Goal: Task Accomplishment & Management: Complete application form

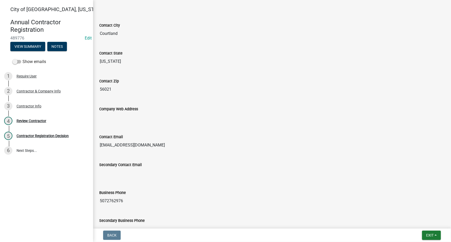
scroll to position [281, 0]
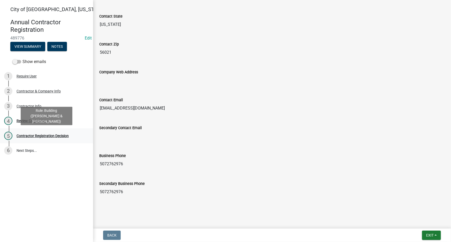
click at [43, 134] on div "Contractor Registration Decision" at bounding box center [43, 136] width 52 height 4
click at [33, 133] on div "5 Contractor Registration Decision" at bounding box center [44, 136] width 81 height 8
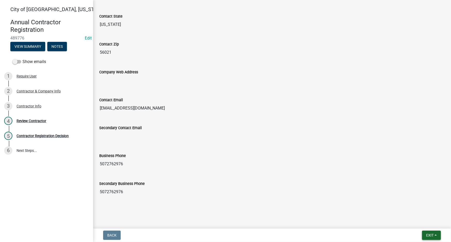
click at [440, 238] on button "Exit" at bounding box center [431, 235] width 19 height 9
drag, startPoint x: 364, startPoint y: 205, endPoint x: 222, endPoint y: 226, distance: 143.2
click at [364, 205] on div at bounding box center [272, 204] width 295 height 6
click at [47, 153] on link "6 Next Steps..." at bounding box center [46, 151] width 93 height 15
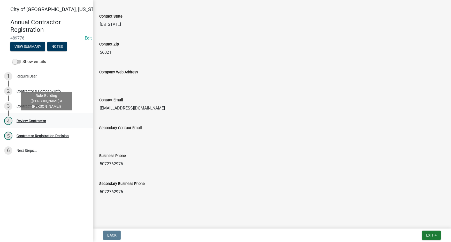
click at [31, 124] on div "4 Review Contractor" at bounding box center [44, 121] width 81 height 8
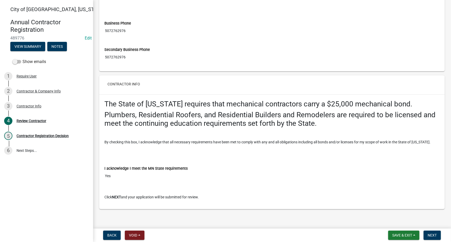
scroll to position [387, 0]
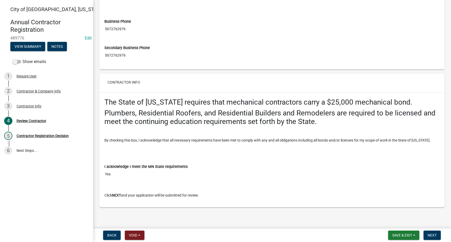
click at [443, 239] on form "Save & Exit Save Save & Exit Next" at bounding box center [414, 235] width 57 height 9
click at [436, 237] on span "Next" at bounding box center [432, 236] width 9 height 4
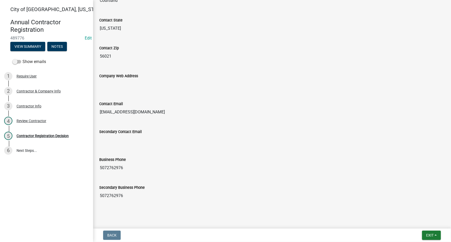
scroll to position [281, 0]
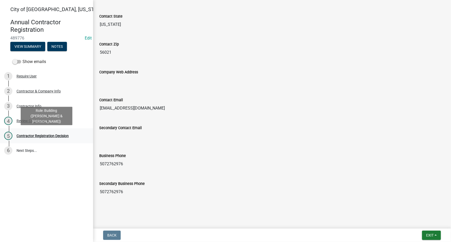
click at [57, 138] on div "Contractor Registration Decision" at bounding box center [43, 136] width 52 height 4
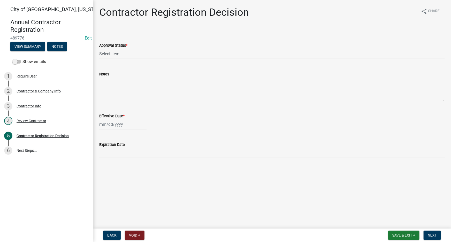
click at [139, 54] on select "Select Item... Approved Denied" at bounding box center [272, 54] width 346 height 11
click at [99, 49] on select "Select Item... Approved Denied" at bounding box center [272, 54] width 346 height 11
select select "4b86b809-39dd-4c68-9f3d-fdb3e7050482"
select select "10"
select select "2025"
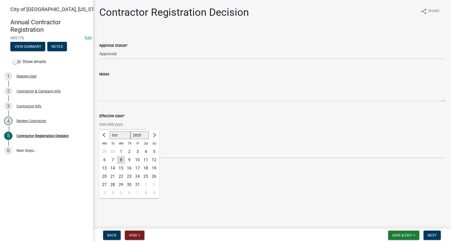
click at [117, 123] on div "[PERSON_NAME] Feb Mar Apr [PERSON_NAME][DATE] Oct Nov [DATE] 1526 1527 1528 152…" at bounding box center [122, 124] width 47 height 11
click at [201, 184] on main "Contractor Registration Decision share Share Approval Status * Select Item... A…" at bounding box center [272, 113] width 358 height 227
select select "10"
select select "2025"
click at [119, 127] on div "[PERSON_NAME] Feb Mar Apr [PERSON_NAME][DATE] Oct Nov [DATE] 1526 1527 1528 152…" at bounding box center [122, 124] width 47 height 11
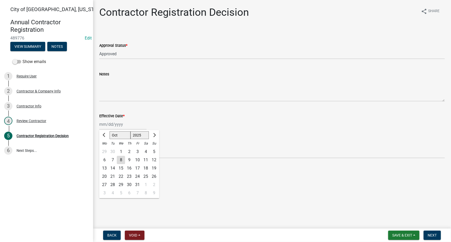
click at [120, 160] on div "8" at bounding box center [121, 160] width 8 height 8
type input "[DATE]"
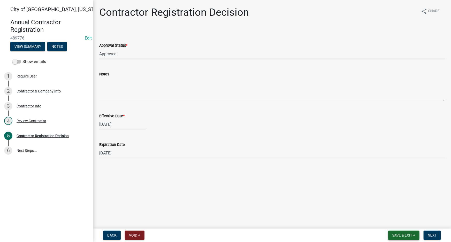
click at [399, 235] on span "Save & Exit" at bounding box center [403, 236] width 20 height 4
click at [400, 212] on button "Save" at bounding box center [398, 210] width 41 height 12
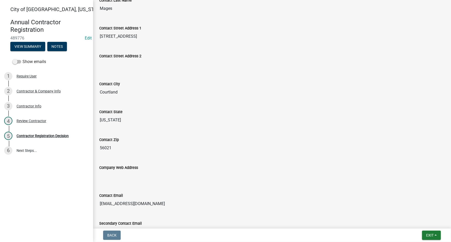
scroll to position [281, 0]
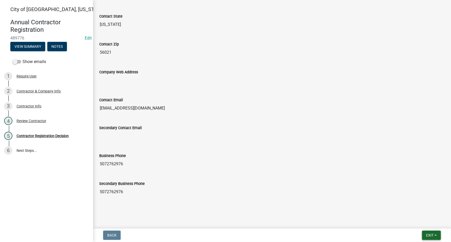
click at [427, 234] on span "Exit" at bounding box center [430, 236] width 8 height 4
click at [57, 154] on link "6 Next Steps..." at bounding box center [46, 151] width 93 height 15
click at [34, 149] on link "6 Next Steps..." at bounding box center [46, 151] width 93 height 15
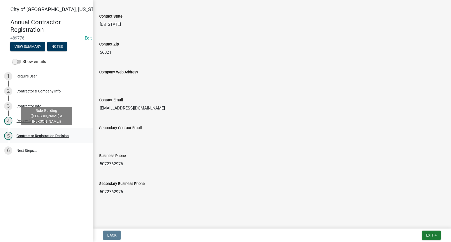
click at [44, 135] on div "Contractor Registration Decision" at bounding box center [43, 136] width 52 height 4
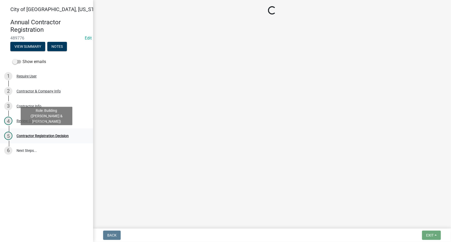
scroll to position [0, 0]
select select "4b86b809-39dd-4c68-9f3d-fdb3e7050482"
